Goal: Task Accomplishment & Management: Manage account settings

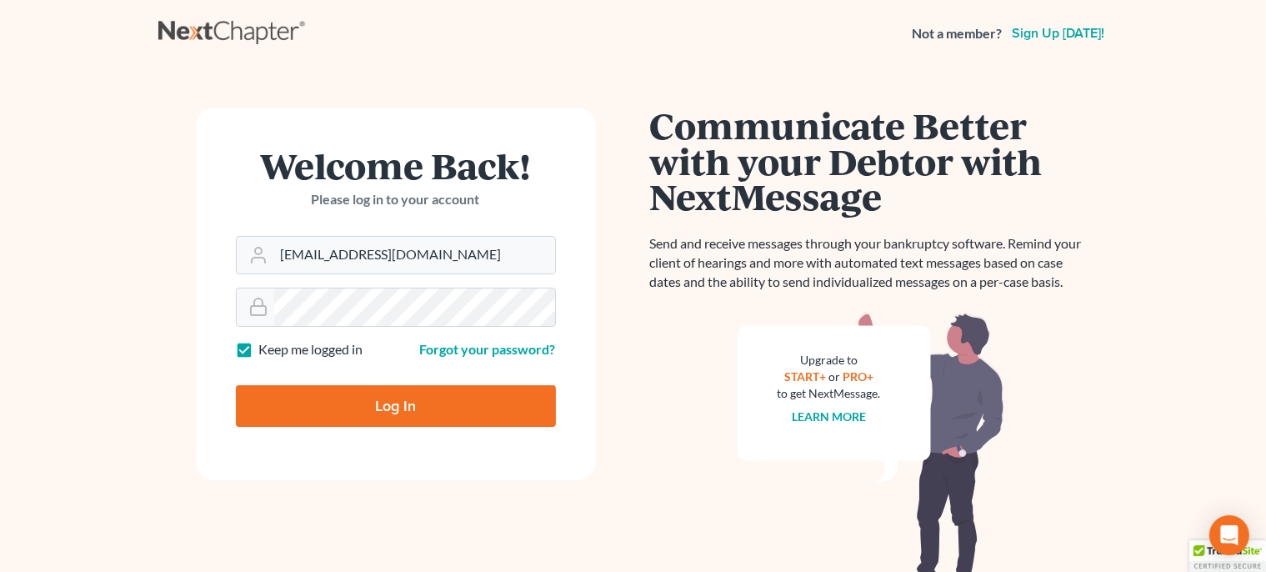
click at [408, 406] on input "Log In" at bounding box center [396, 406] width 320 height 42
type input "Thinking..."
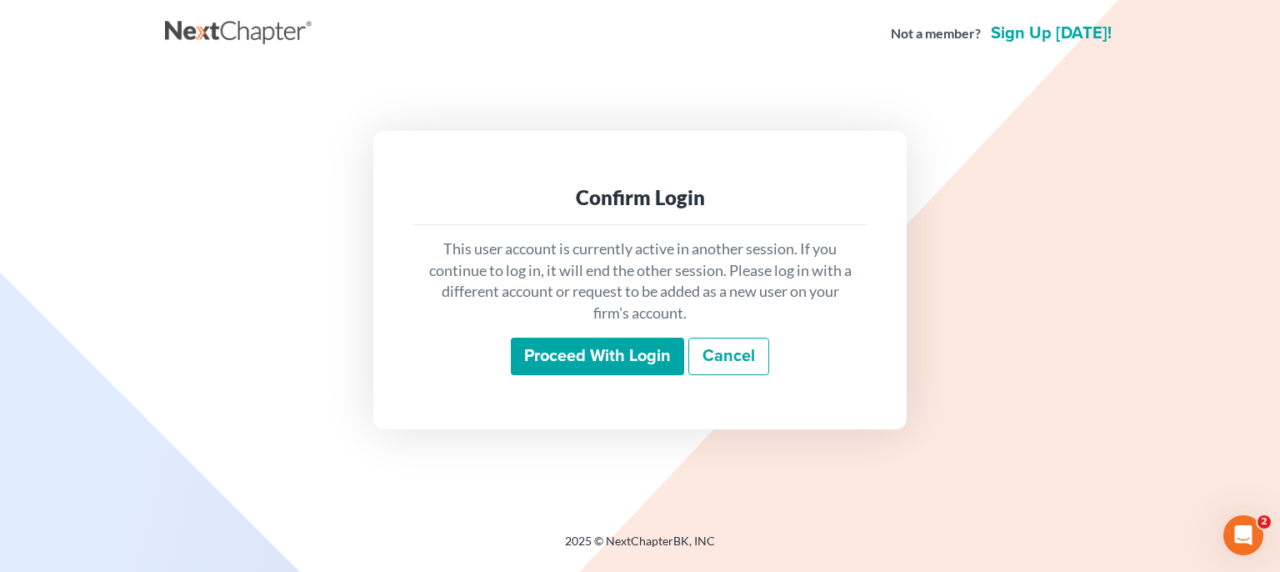
click at [569, 361] on input "Proceed with login" at bounding box center [597, 357] width 173 height 38
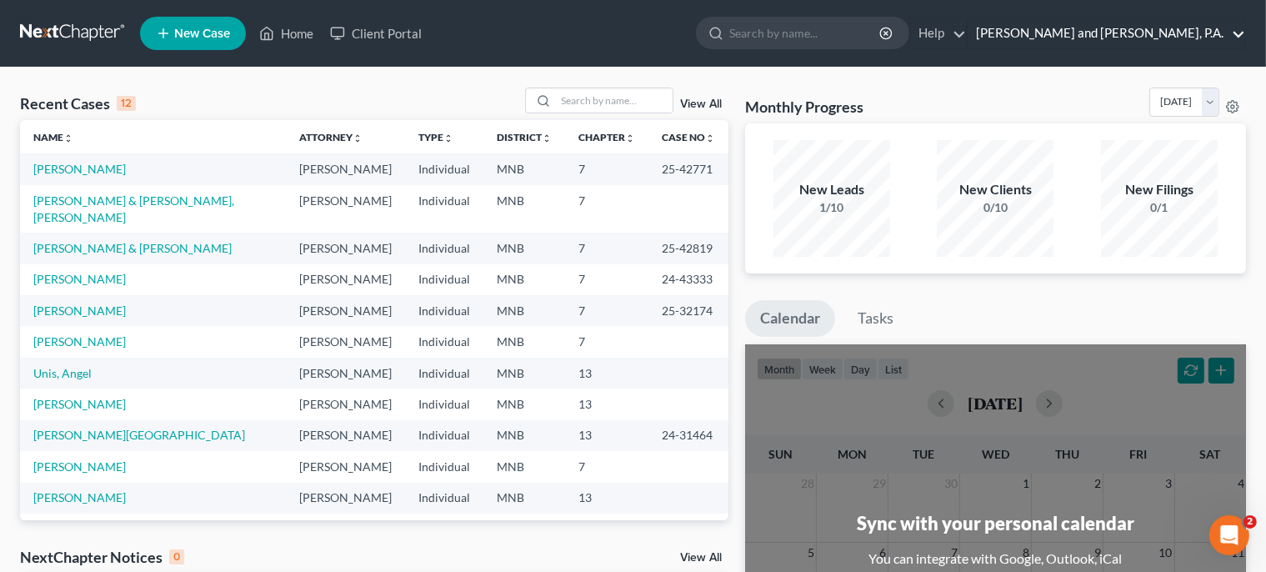
click at [1238, 33] on link "Lanners and Olson, P.A." at bounding box center [1107, 33] width 278 height 30
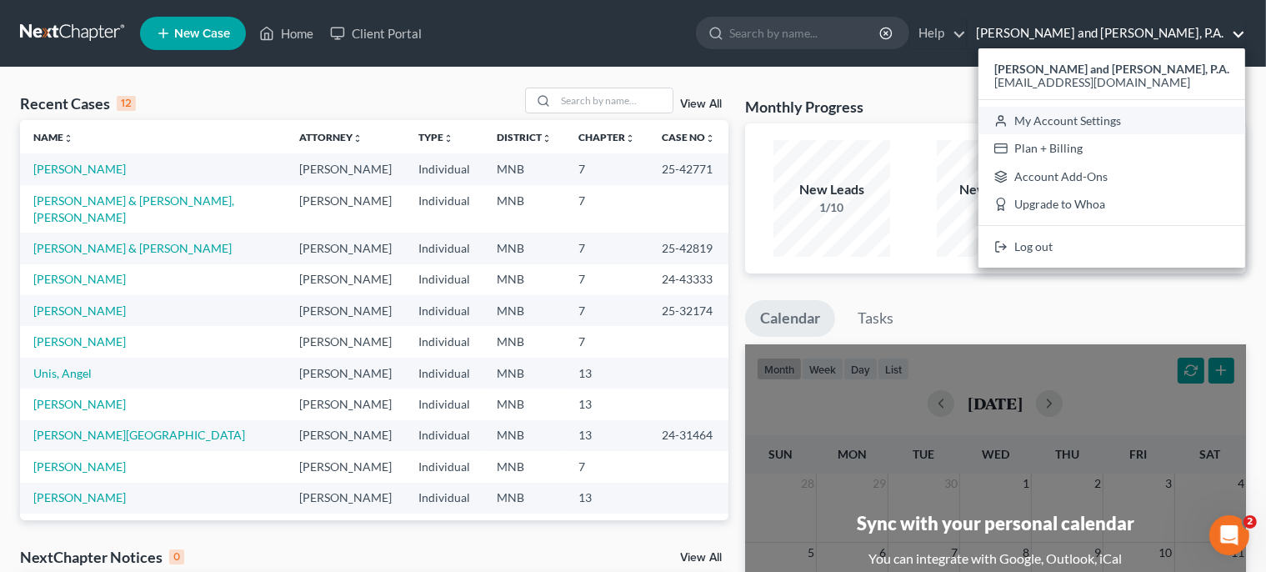
click at [1185, 123] on link "My Account Settings" at bounding box center [1112, 121] width 267 height 28
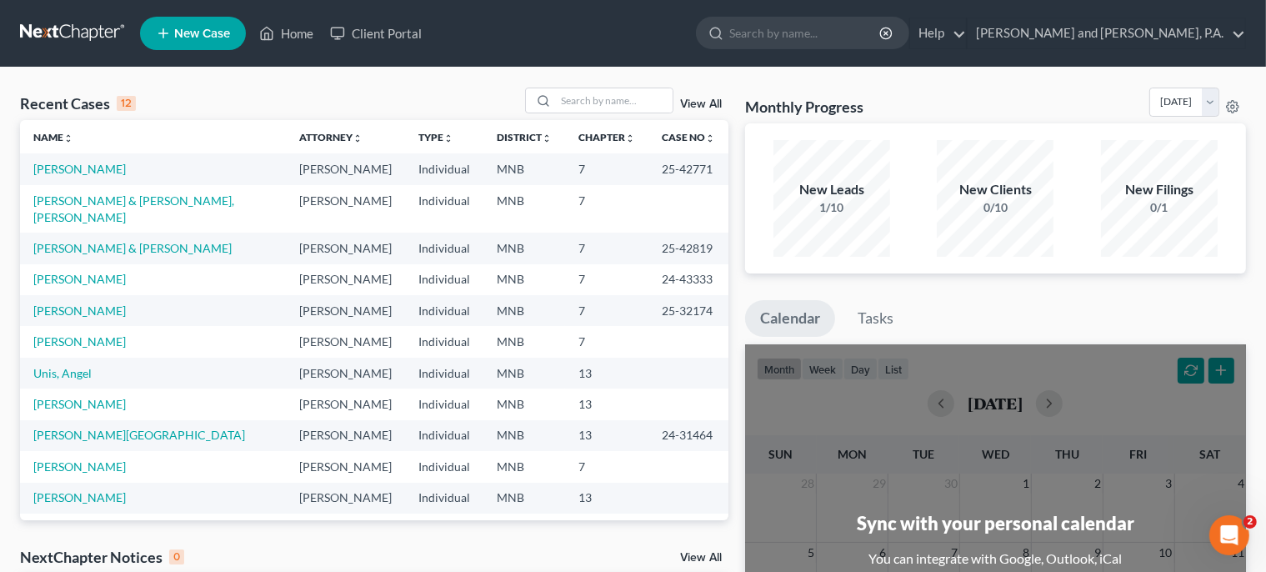
select select "24"
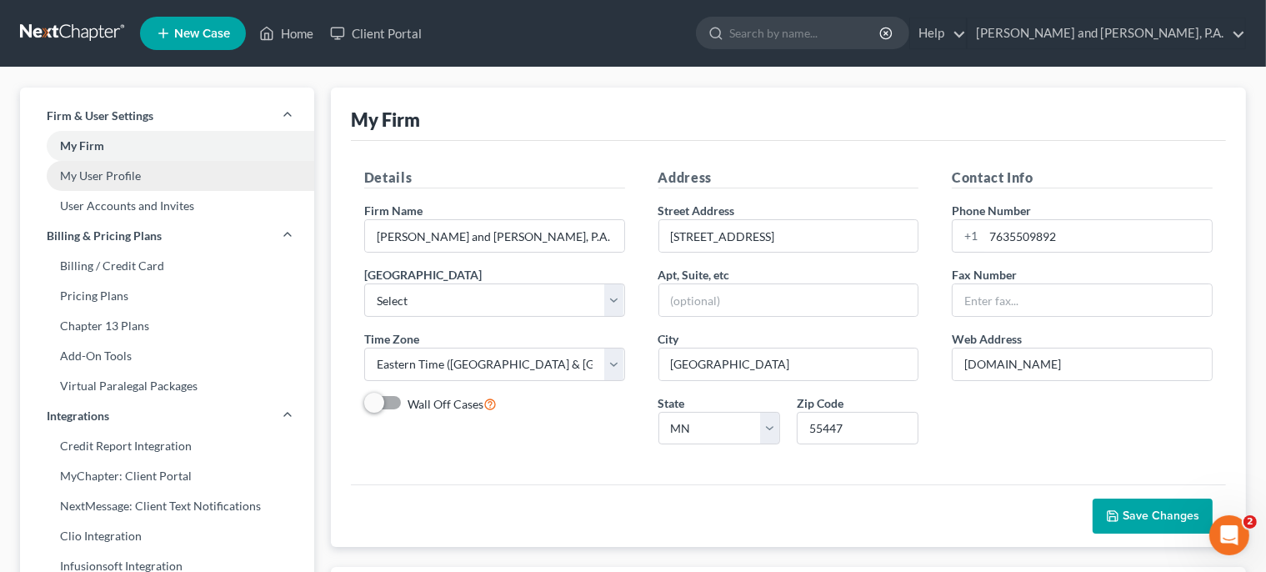
click at [88, 177] on link "My User Profile" at bounding box center [167, 176] width 294 height 30
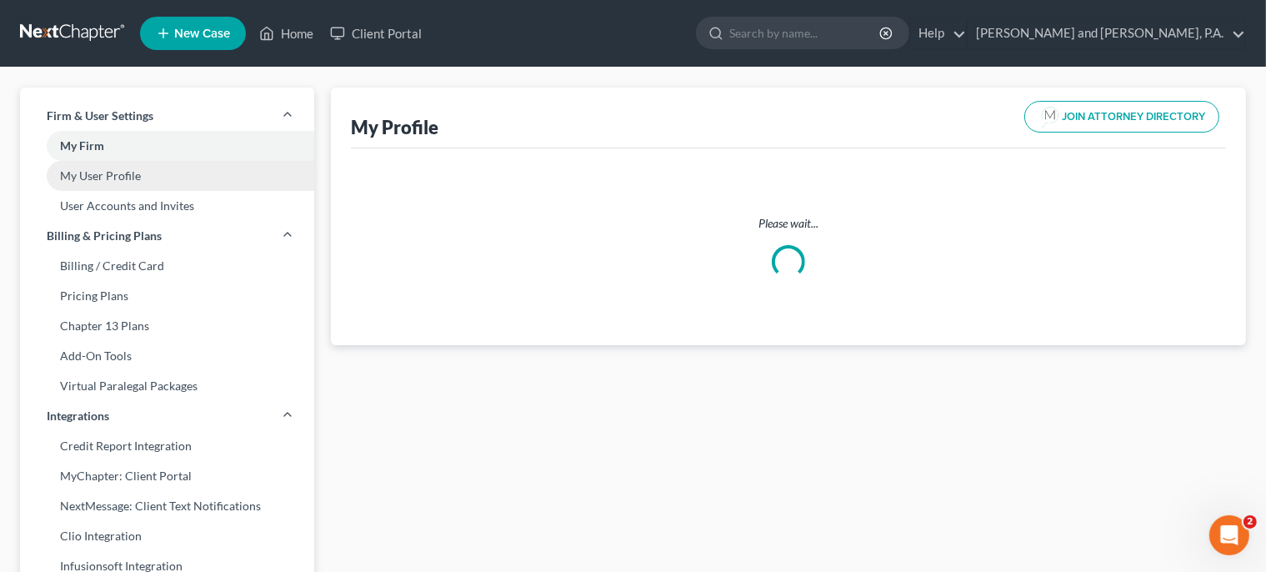
select select "24"
select select "42"
select select "attorney"
select select "0"
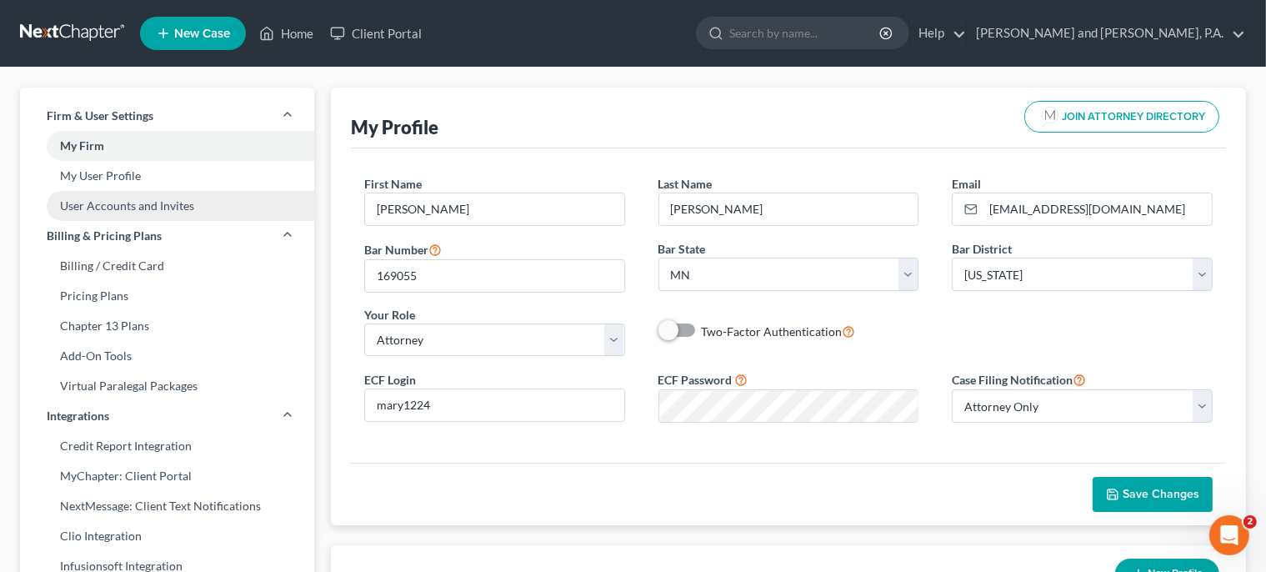
click at [138, 207] on link "User Accounts and Invites" at bounding box center [167, 206] width 294 height 30
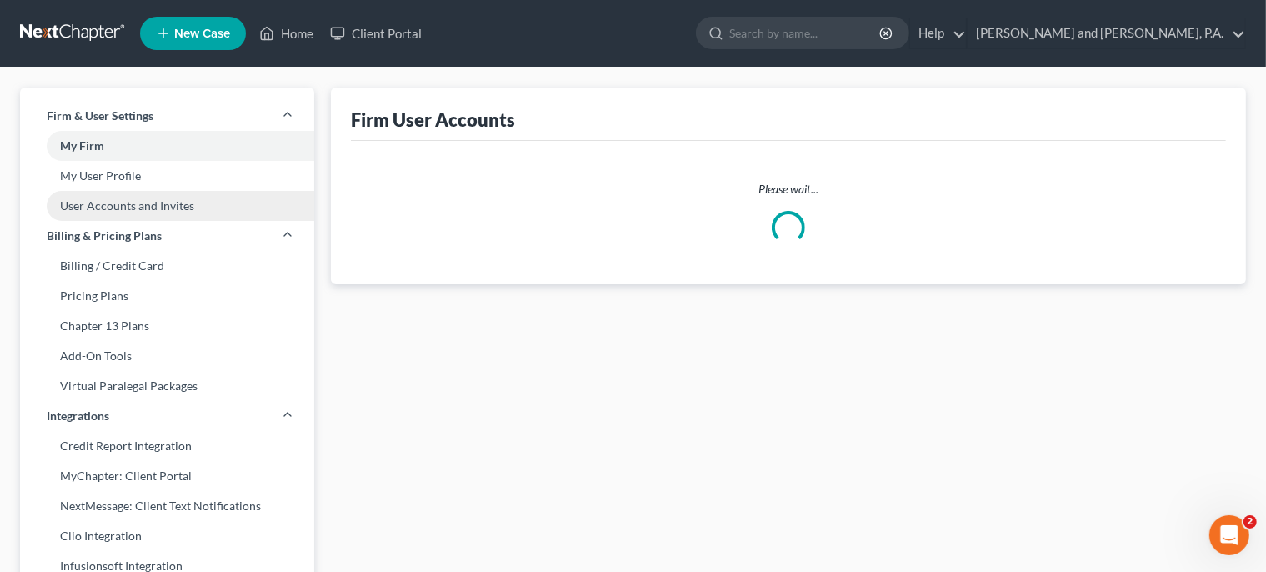
select select "0"
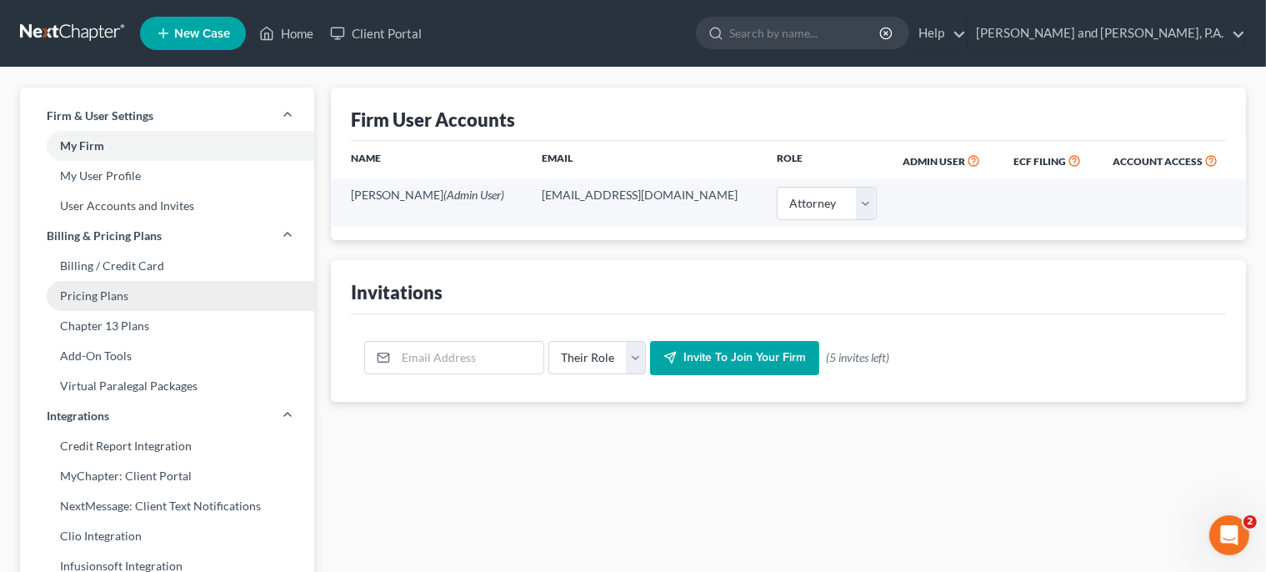
click at [113, 297] on link "Pricing Plans" at bounding box center [167, 296] width 294 height 30
